Goal: Entertainment & Leisure: Consume media (video, audio)

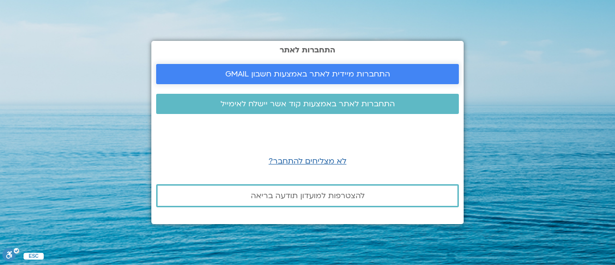
click at [343, 70] on span "התחברות מיידית לאתר באמצעות חשבון GMAIL" at bounding box center [307, 74] width 165 height 9
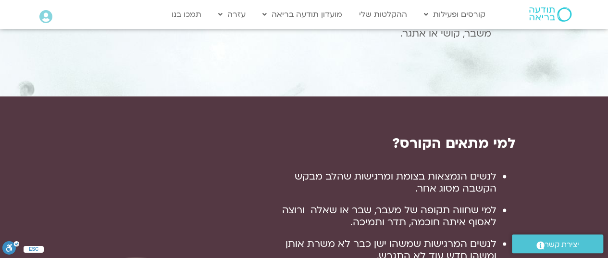
scroll to position [481, 0]
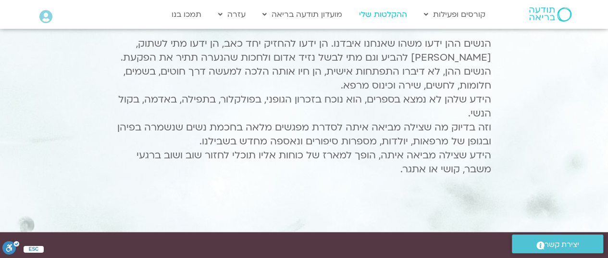
click at [383, 16] on link "ההקלטות שלי" at bounding box center [383, 14] width 58 height 18
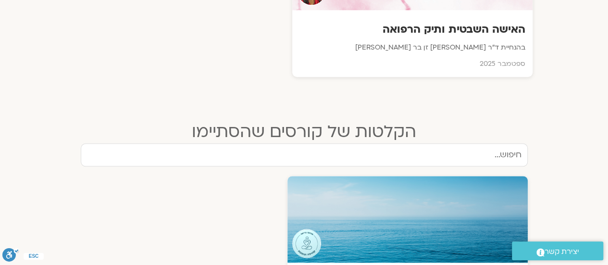
scroll to position [337, 0]
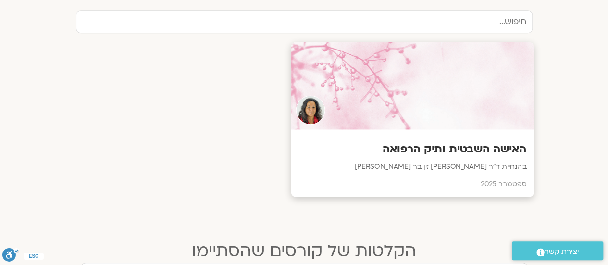
click at [458, 103] on div at bounding box center [412, 85] width 243 height 87
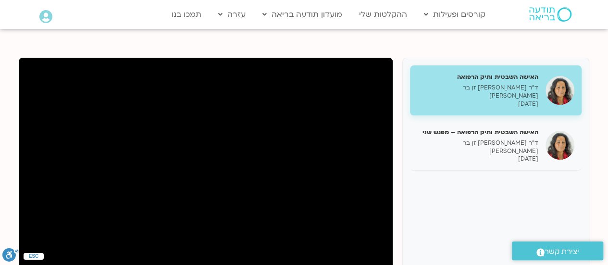
scroll to position [192, 0]
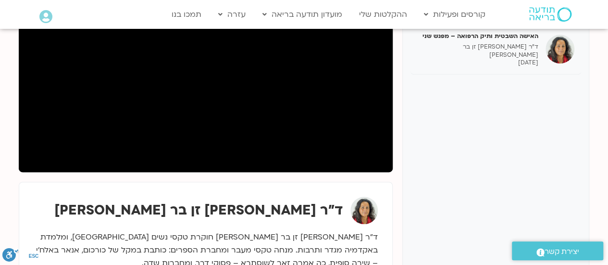
click at [498, 155] on div "האישה השבטית ותיק הרפואה ד״ר צילה זן בר צור 07/09/2025 האישה השבטית ותיק הרפואה…" at bounding box center [495, 130] width 187 height 337
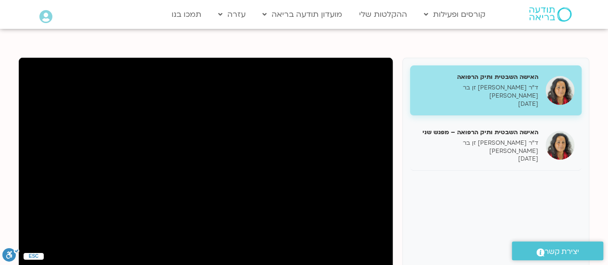
scroll to position [144, 0]
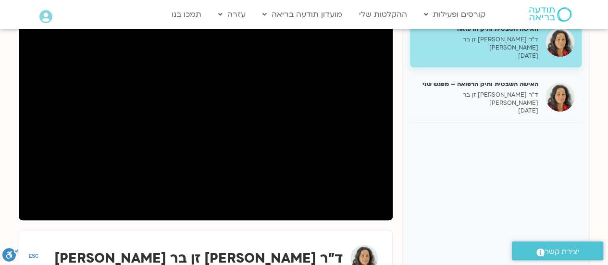
click at [518, 161] on div "האישה השבטית ותיק הרפואה ד״ר צילה זן בר צור 07/09/2025 האישה השבטית ותיק הרפואה…" at bounding box center [495, 178] width 187 height 337
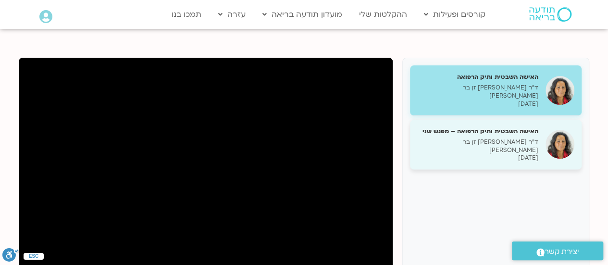
click at [515, 138] on p "ד״ר צילה זן בר צור" at bounding box center [477, 146] width 121 height 16
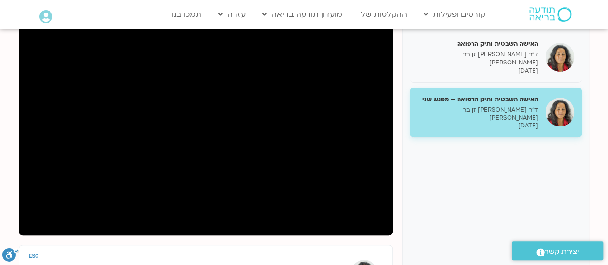
scroll to position [144, 0]
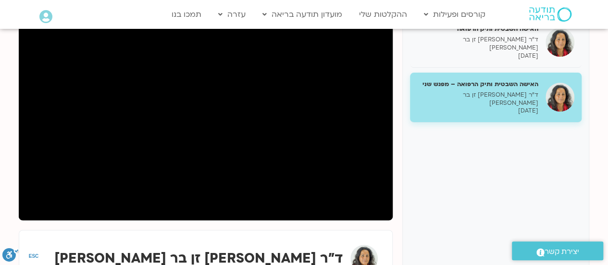
drag, startPoint x: 73, startPoint y: 219, endPoint x: 442, endPoint y: 175, distance: 371.7
click at [442, 175] on div "האישה השבטית ותיק הרפואה ד״ר צילה זן בר צור 07/09/2025 האישה השבטית ותיק הרפואה…" at bounding box center [495, 178] width 187 height 337
